Goal: Navigation & Orientation: Understand site structure

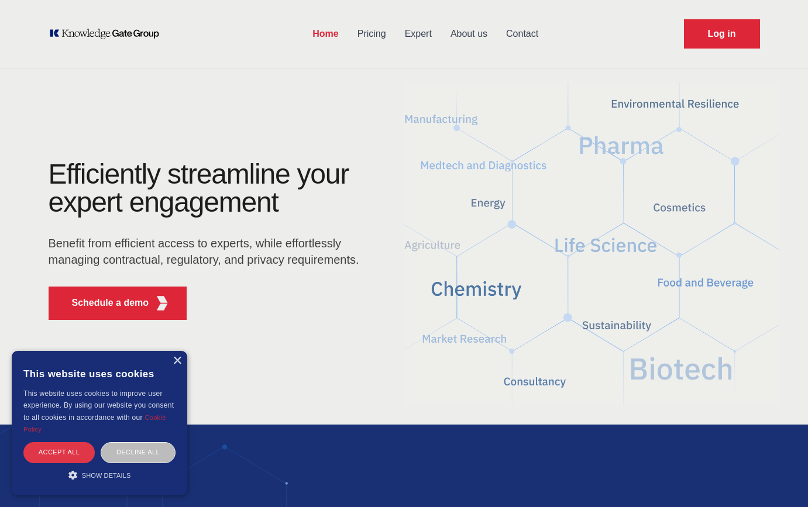
click at [70, 453] on div "Accept all" at bounding box center [58, 452] width 71 height 20
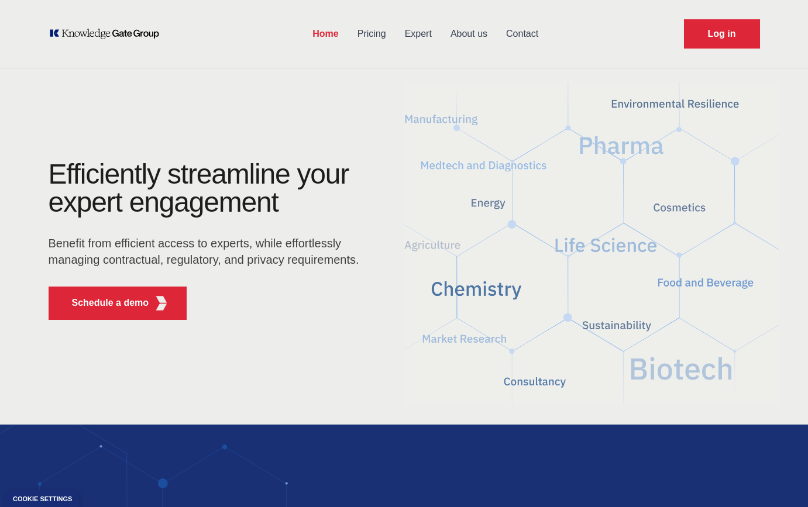
click at [472, 30] on link "About us" at bounding box center [469, 34] width 56 height 30
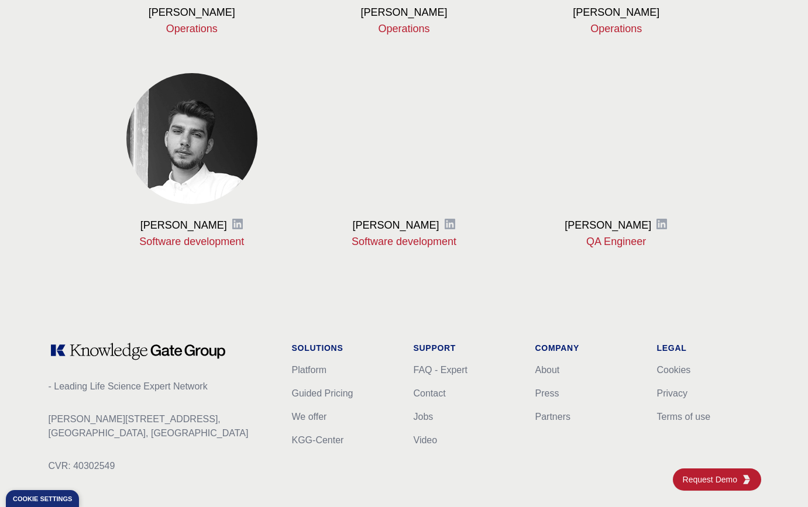
scroll to position [1457, 0]
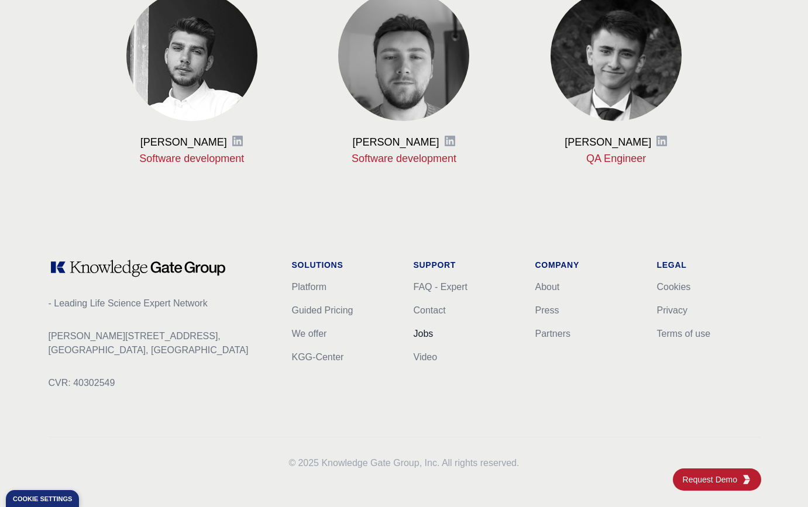
click at [420, 337] on link "Jobs" at bounding box center [424, 334] width 20 height 10
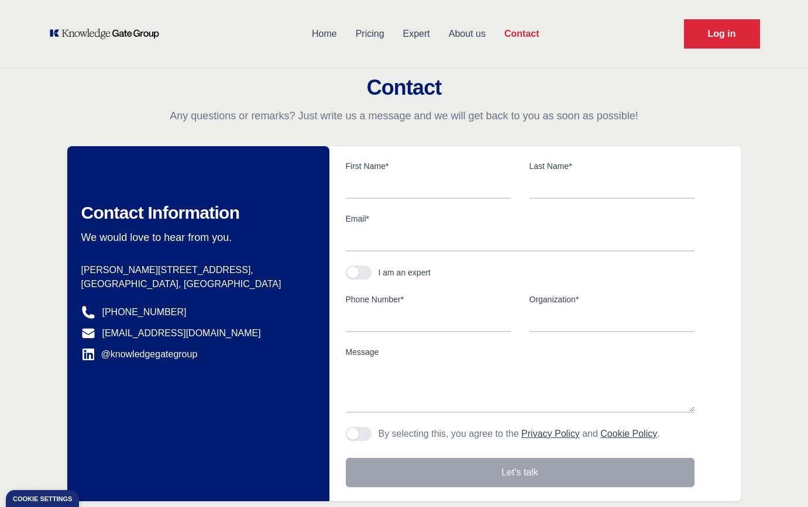
click at [467, 39] on link "About us" at bounding box center [467, 34] width 56 height 30
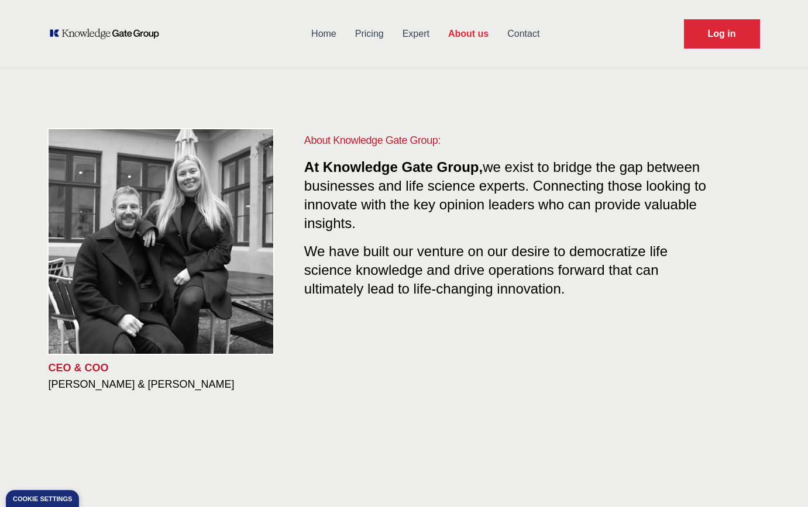
click at [369, 34] on link "Pricing" at bounding box center [369, 34] width 47 height 30
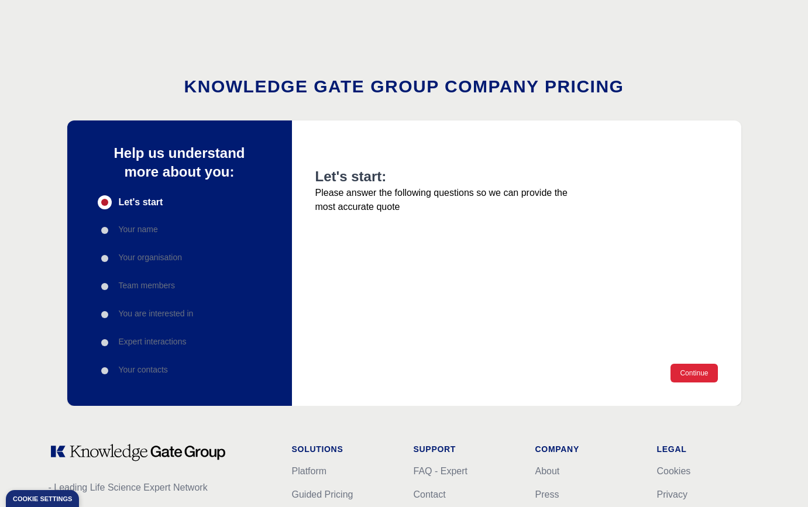
scroll to position [185, 0]
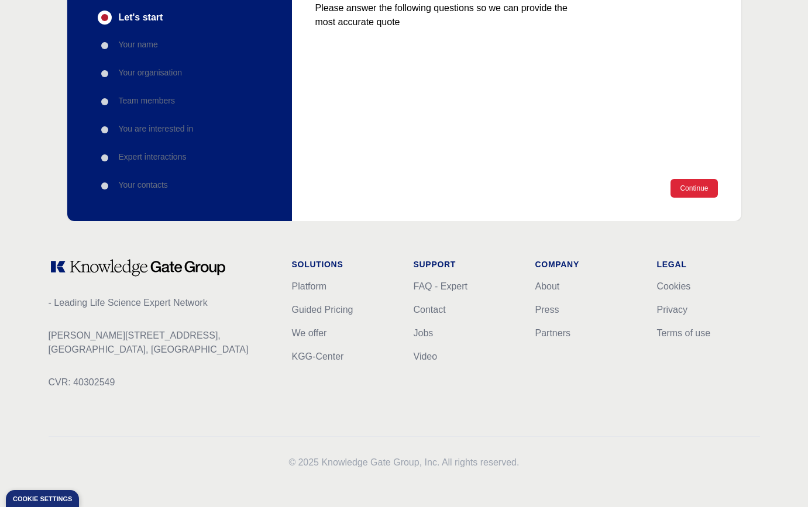
click at [132, 108] on div "Team members" at bounding box center [146, 102] width 96 height 14
click at [106, 99] on div "Progress" at bounding box center [104, 101] width 7 height 7
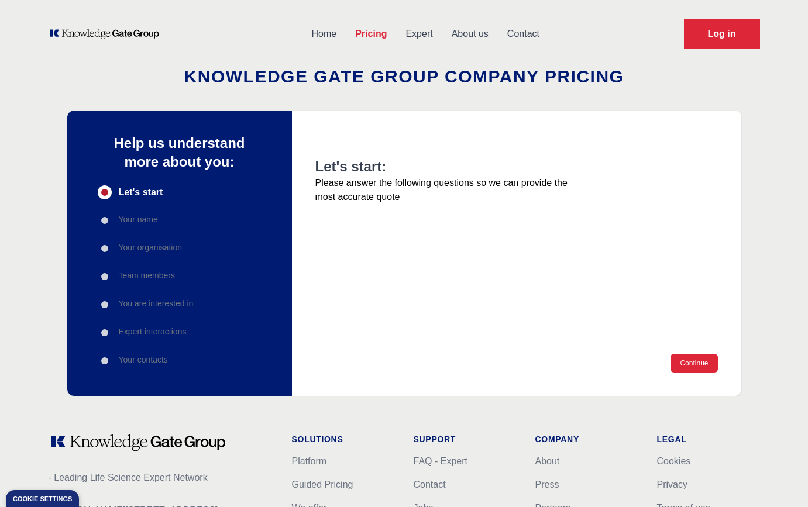
scroll to position [0, 0]
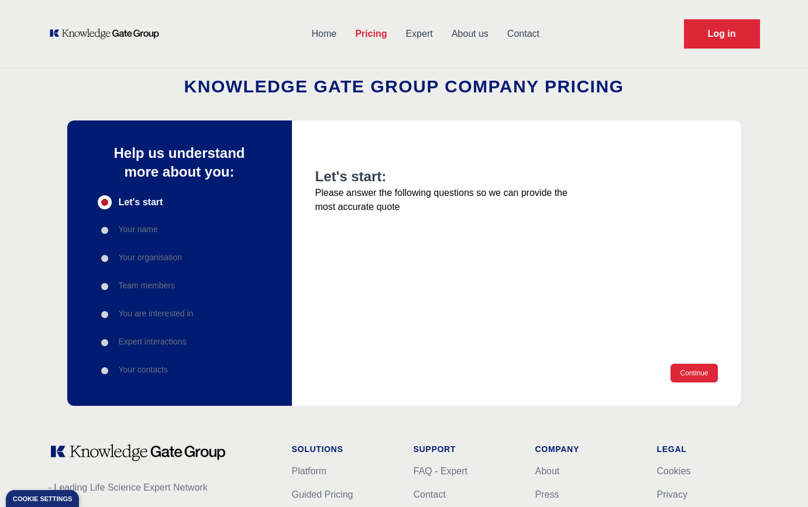
click at [99, 33] on icon "KOL Knowledge Platform: Talk to Key External Experts (KEE)" at bounding box center [105, 34] width 112 height 12
